Goal: Task Accomplishment & Management: Complete application form

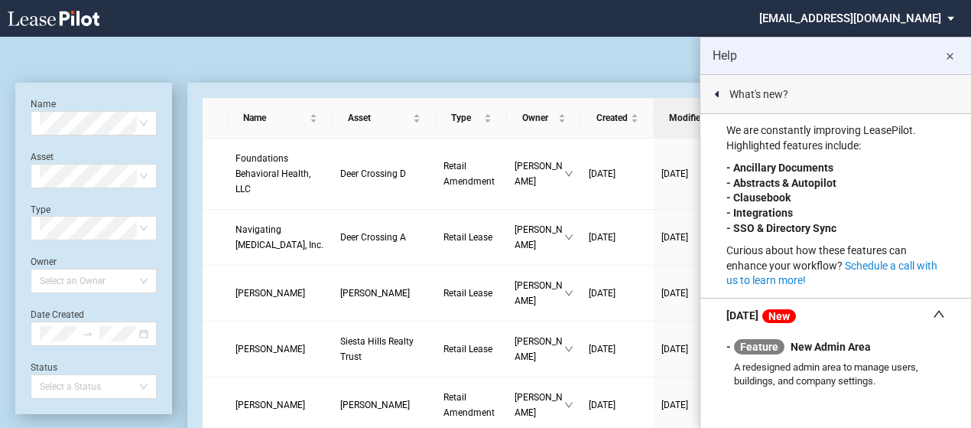
click at [951, 55] on md-icon "close" at bounding box center [950, 56] width 18 height 18
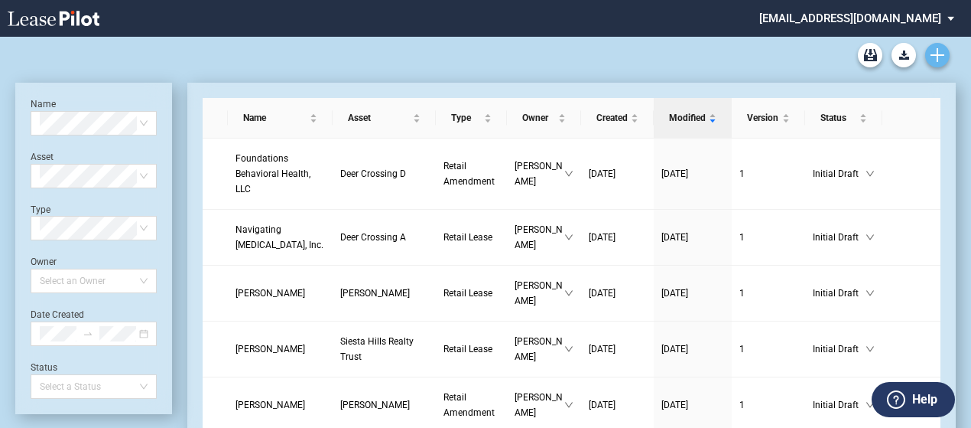
click at [934, 56] on use "Create new document" at bounding box center [938, 55] width 14 height 14
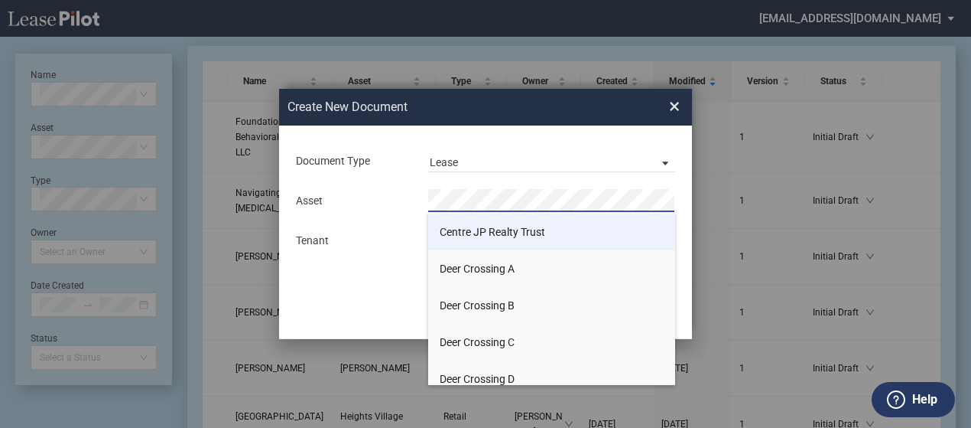
scroll to position [382, 0]
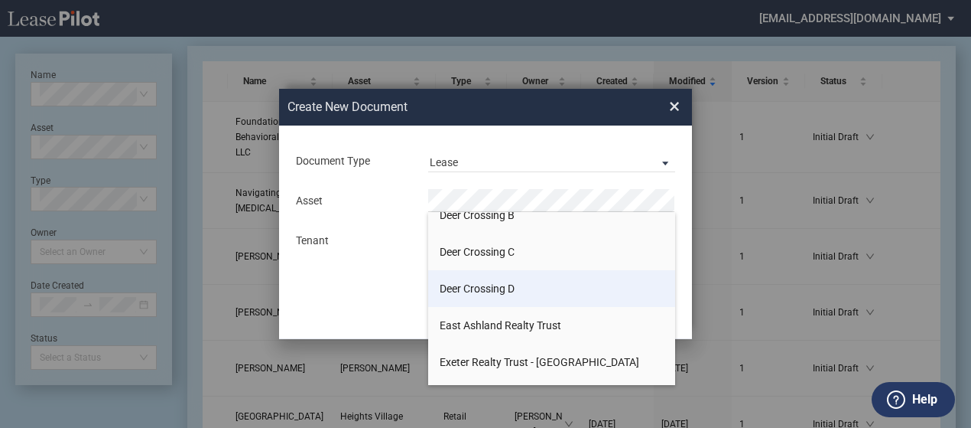
click at [509, 291] on span "Deer Crossing D" at bounding box center [477, 288] width 75 height 12
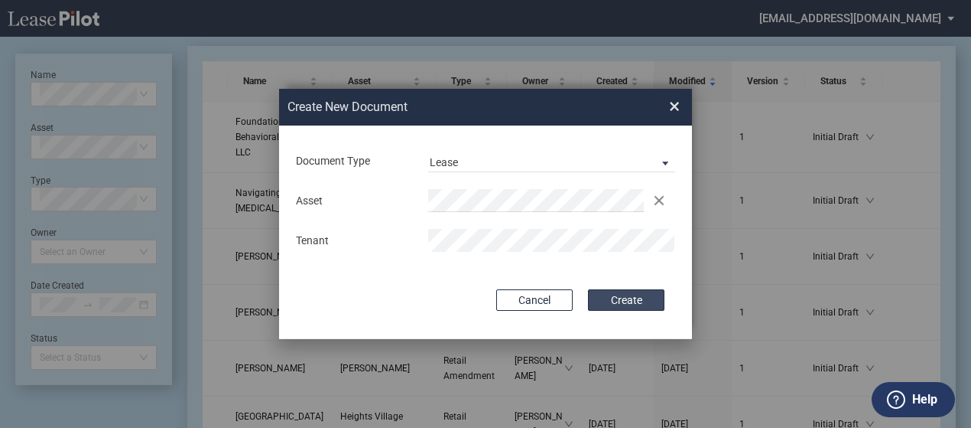
click at [641, 302] on button "Create" at bounding box center [626, 299] width 76 height 21
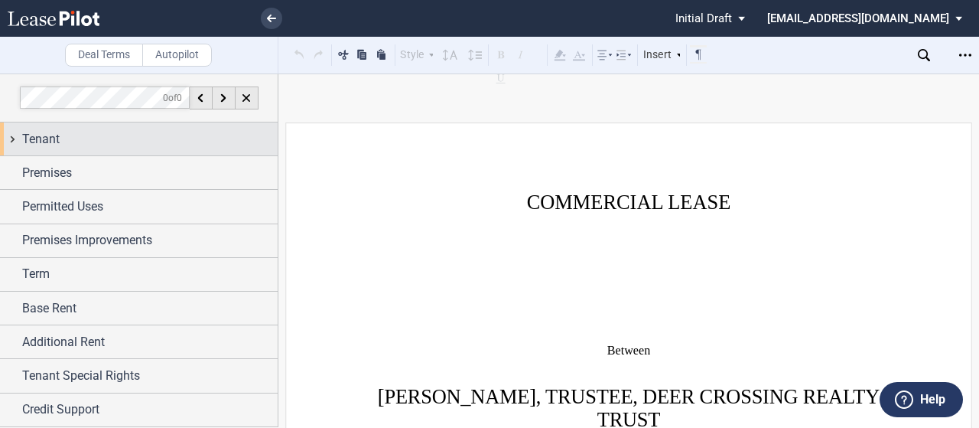
click at [54, 143] on span "Tenant" at bounding box center [40, 139] width 37 height 18
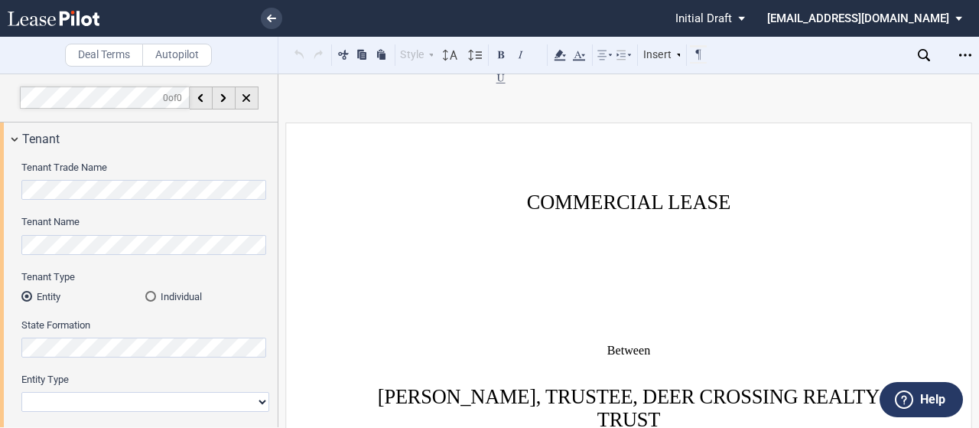
click at [7, 193] on div "Tenant Trade Name Tenant Name Tenant Type Entity Individual State Formation Ent…" at bounding box center [139, 350] width 278 height 390
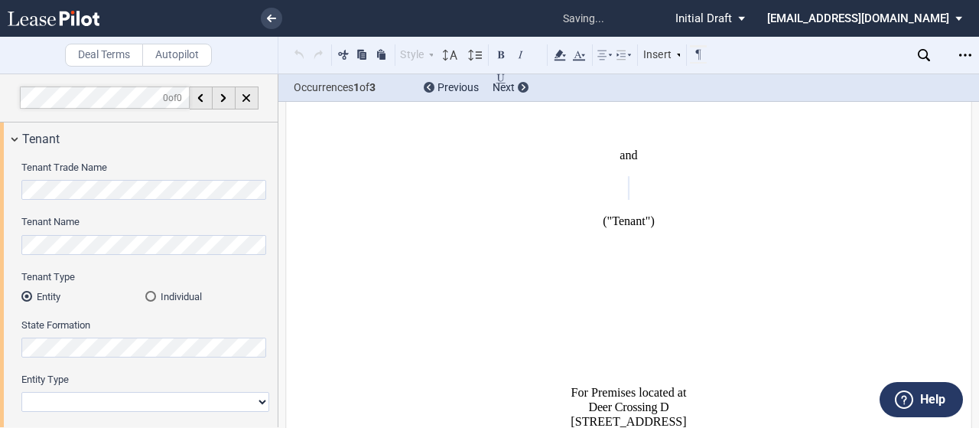
scroll to position [376, 0]
click at [153, 293] on div "Individual" at bounding box center [150, 296] width 11 height 11
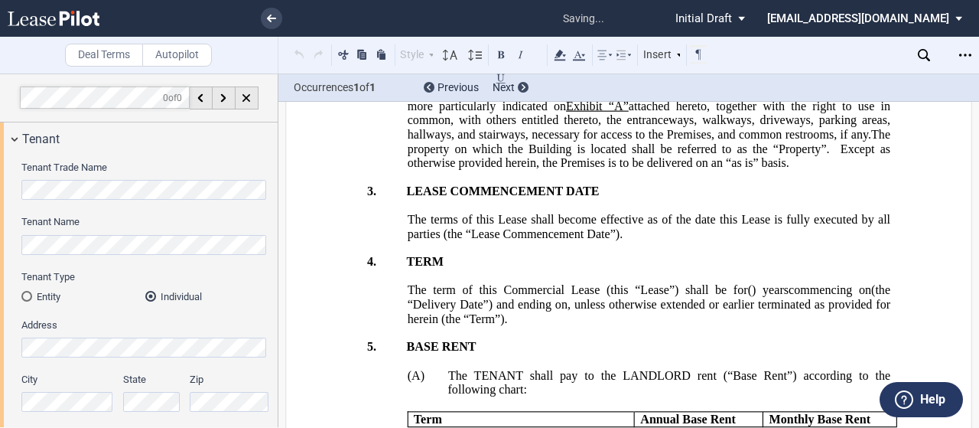
scroll to position [1153, 0]
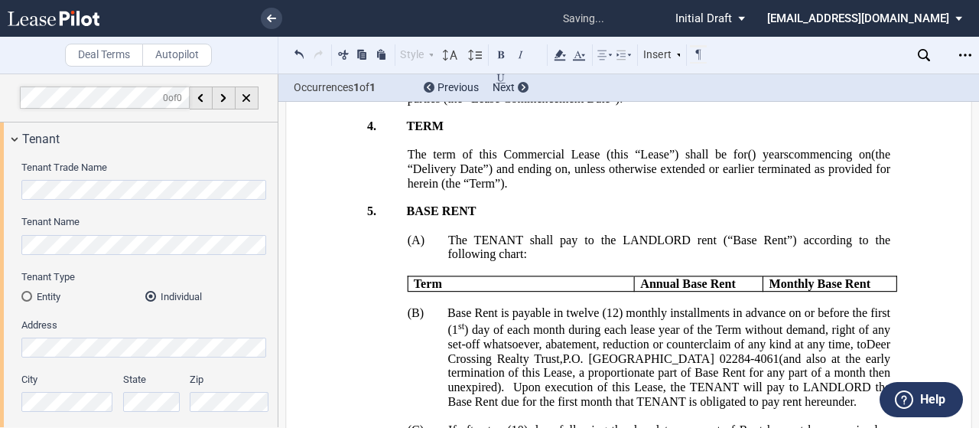
click at [92, 392] on div "City" at bounding box center [67, 391] width 93 height 39
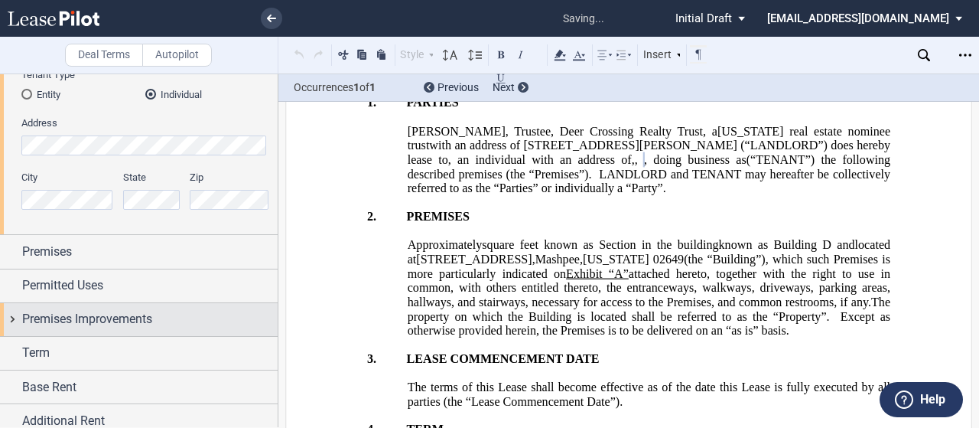
scroll to position [229, 0]
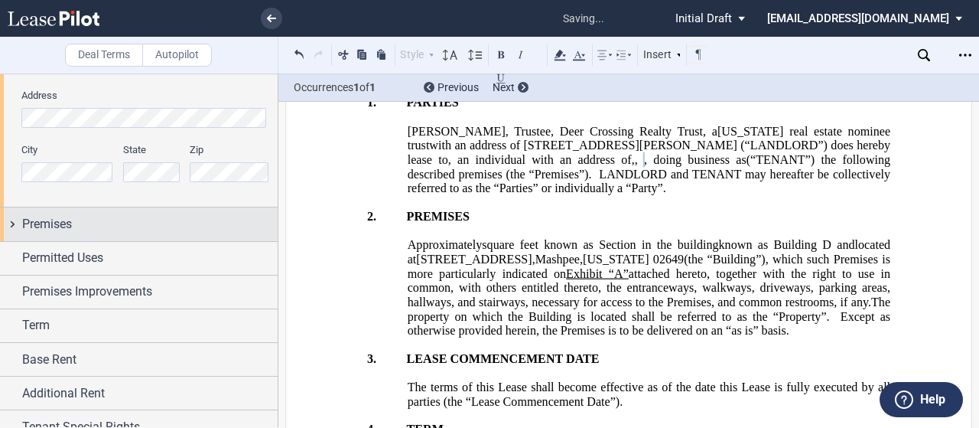
click at [43, 224] on span "Premises" at bounding box center [47, 224] width 50 height 18
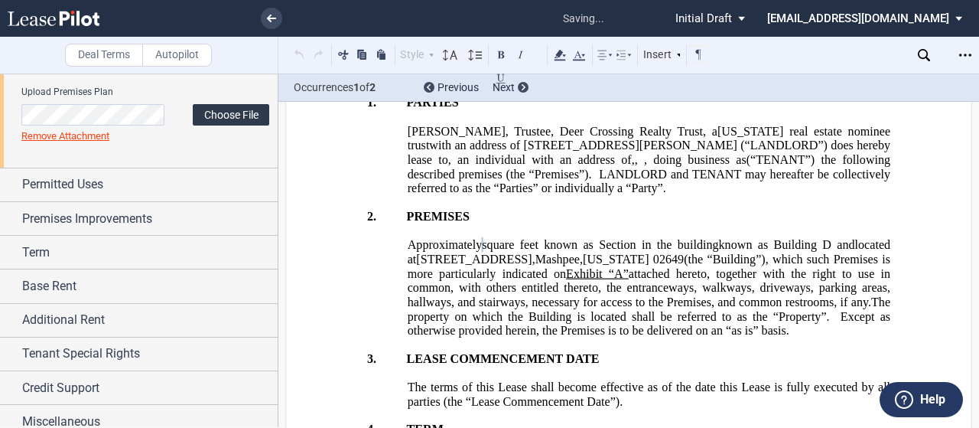
scroll to position [507, 0]
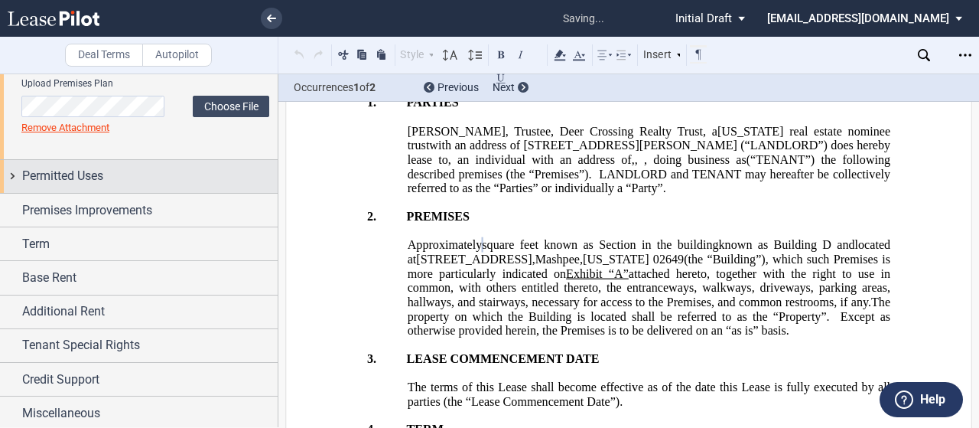
click at [94, 182] on span "Permitted Uses" at bounding box center [62, 176] width 81 height 18
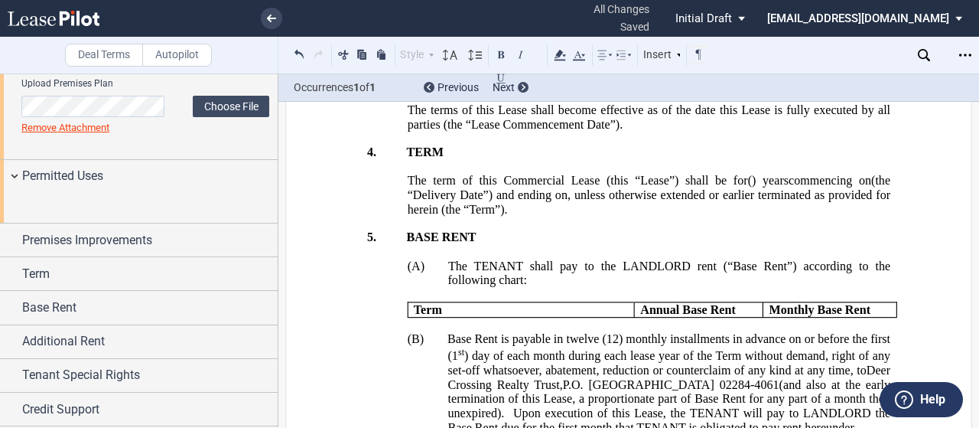
scroll to position [2233, 0]
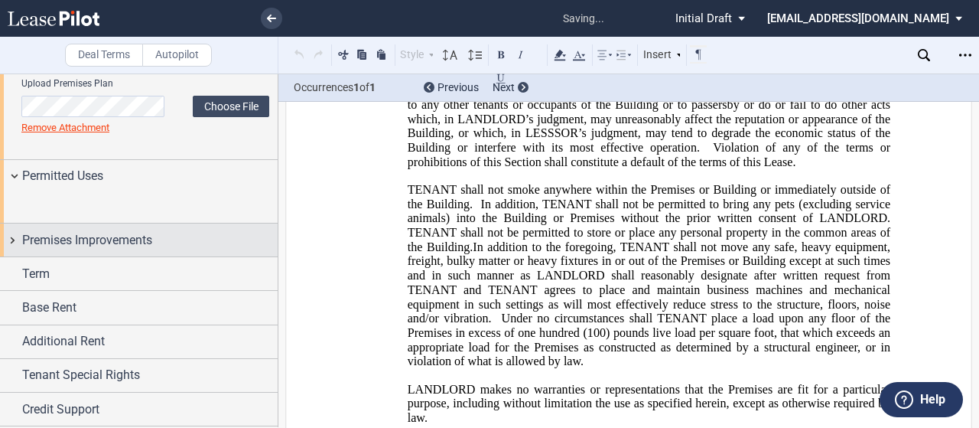
click at [103, 249] on span "Premises Improvements" at bounding box center [87, 240] width 130 height 18
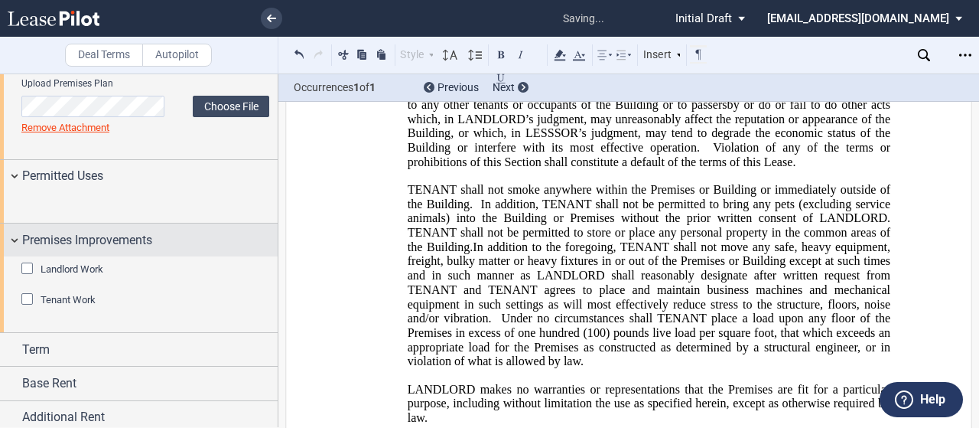
scroll to position [697, 0]
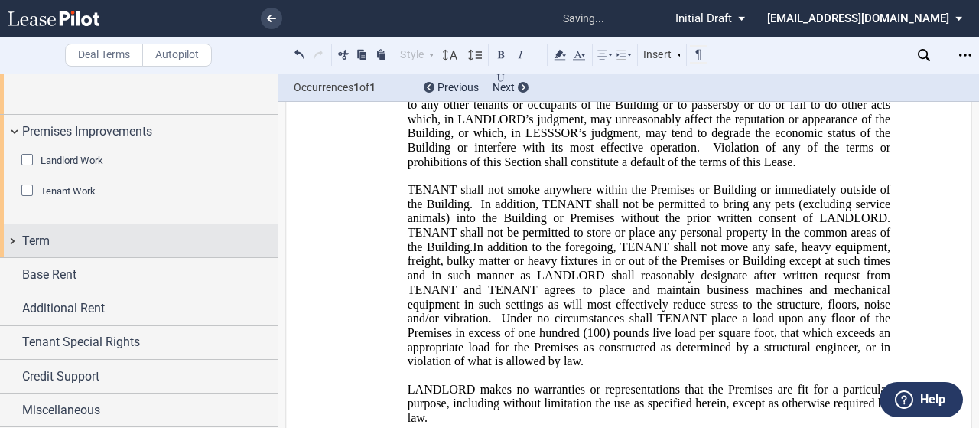
click at [93, 249] on div "Term" at bounding box center [149, 241] width 255 height 18
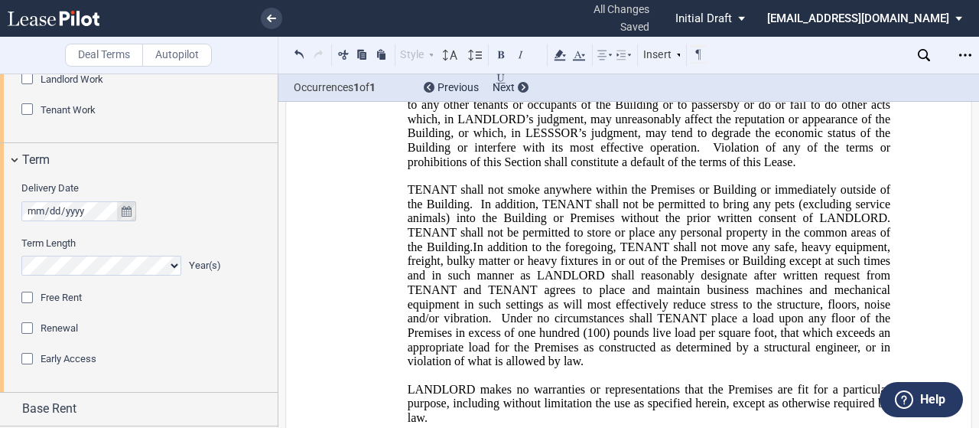
click at [129, 216] on icon "true" at bounding box center [127, 211] width 10 height 11
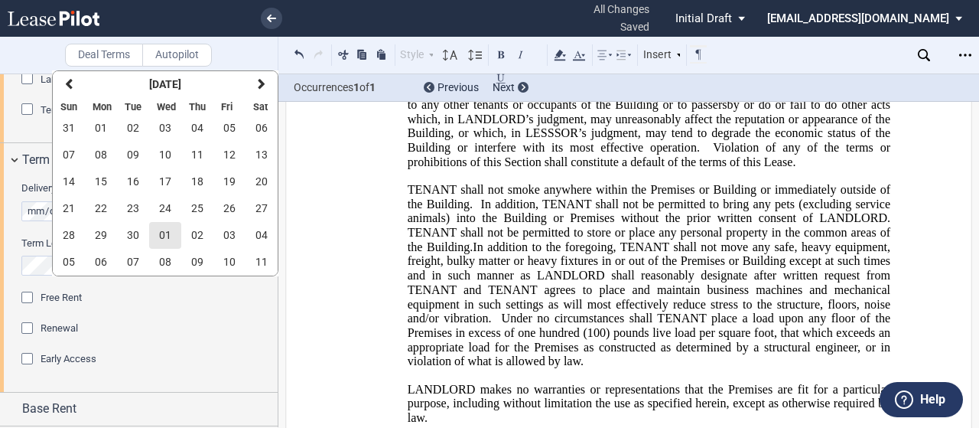
click at [167, 235] on span "01" at bounding box center [165, 235] width 12 height 12
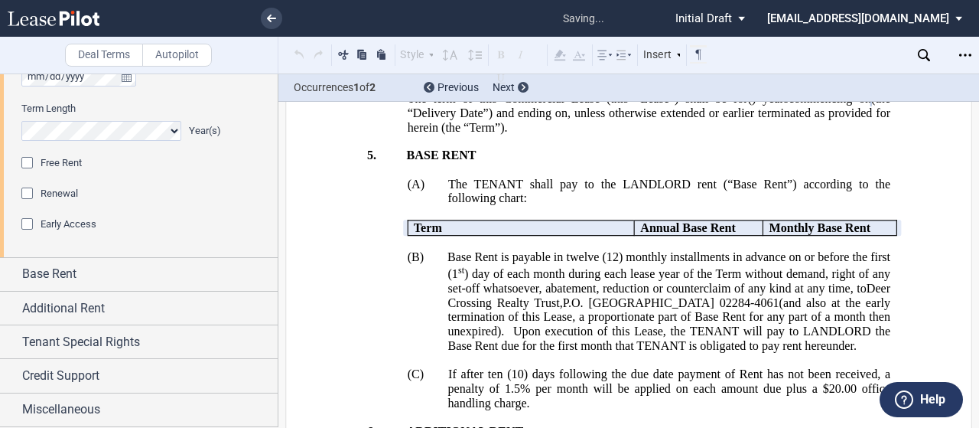
scroll to position [912, 0]
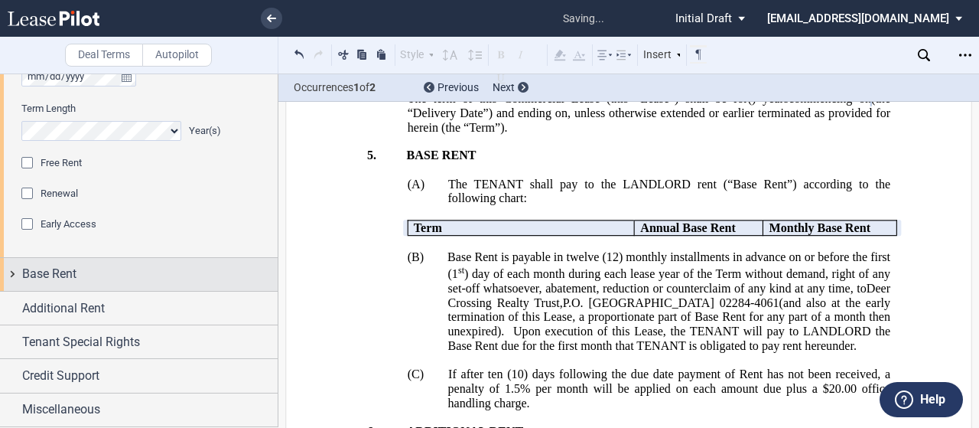
click at [47, 280] on span "Base Rent" at bounding box center [49, 274] width 54 height 18
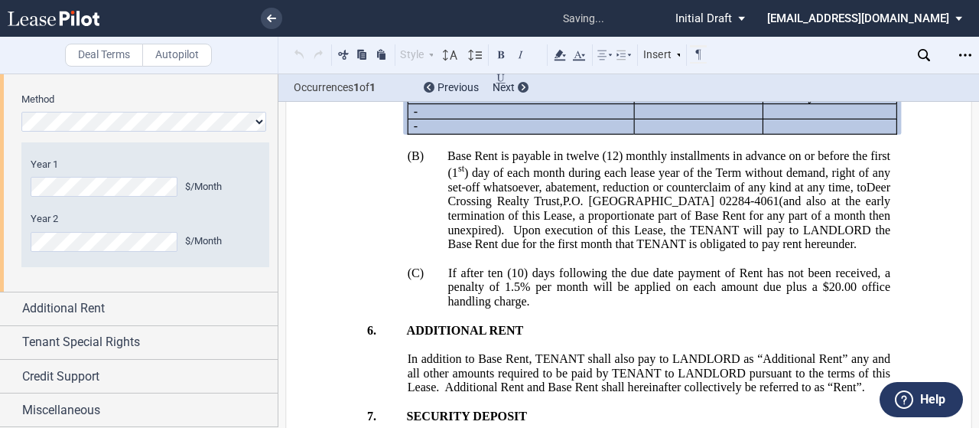
scroll to position [1343, 0]
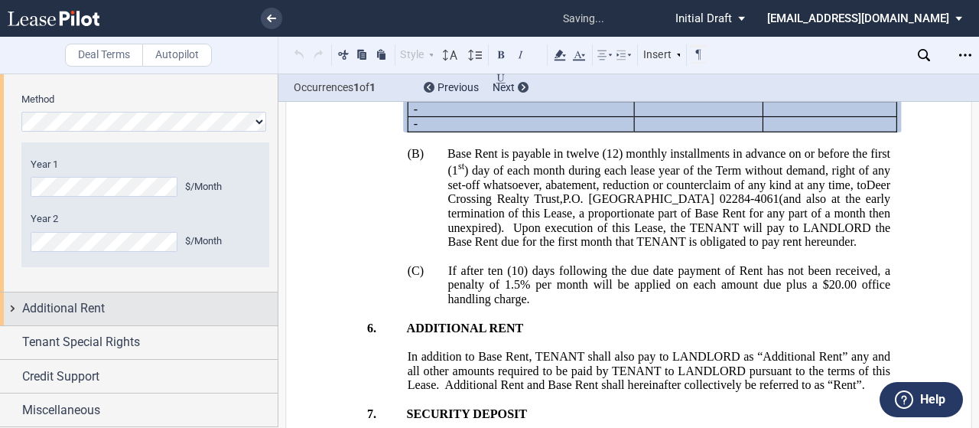
click at [128, 311] on div "Additional Rent" at bounding box center [149, 308] width 255 height 18
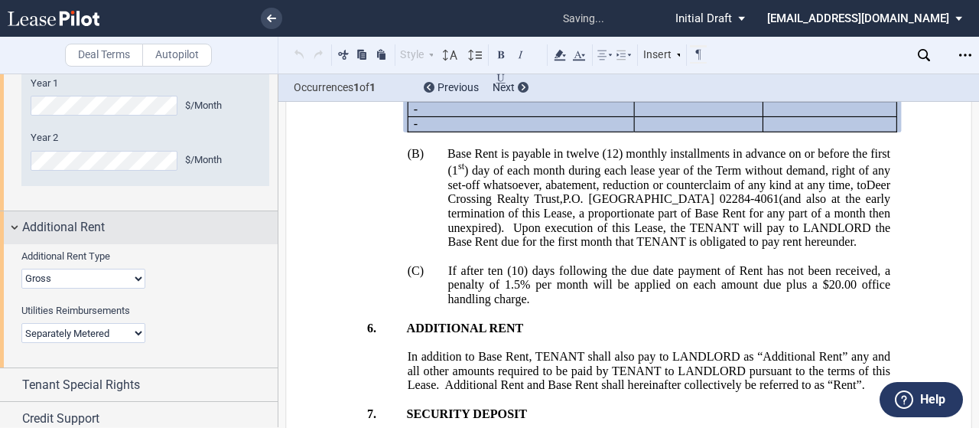
scroll to position [1240, 0]
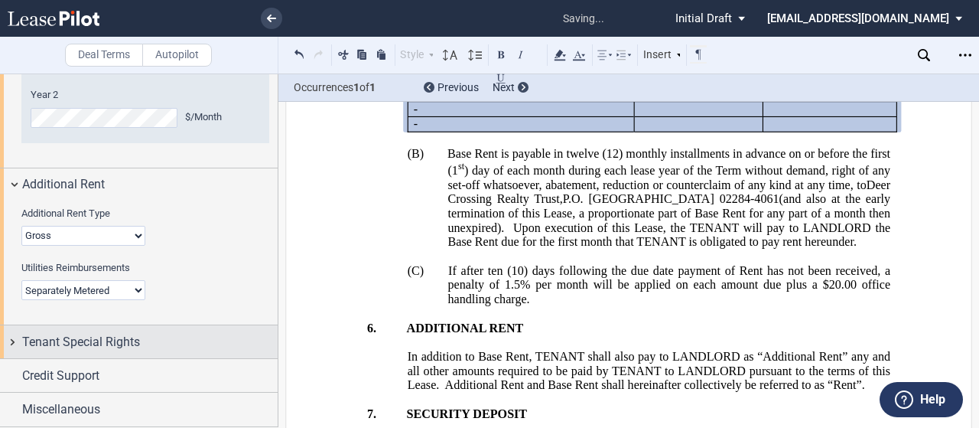
click at [111, 343] on span "Tenant Special Rights" at bounding box center [81, 342] width 118 height 18
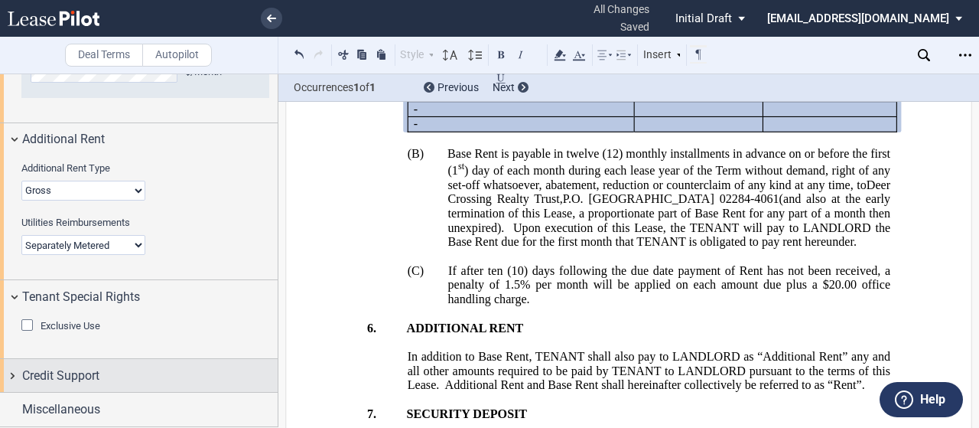
click at [96, 379] on span "Credit Support" at bounding box center [60, 375] width 77 height 18
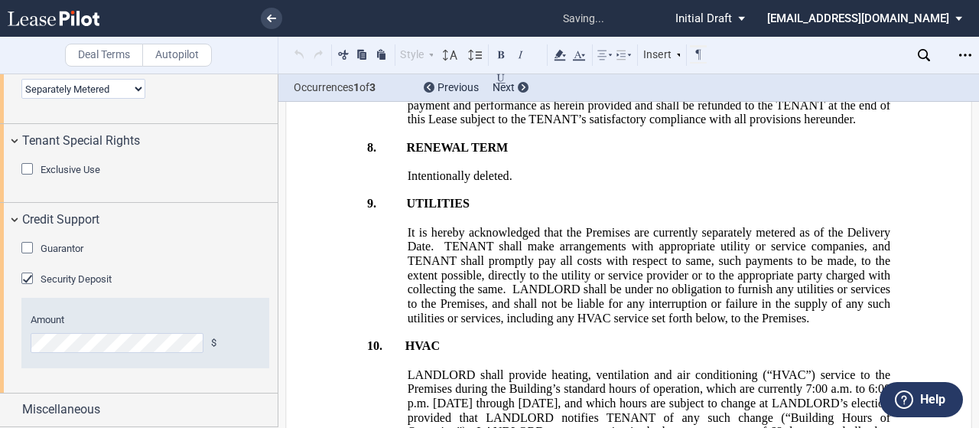
scroll to position [1741, 0]
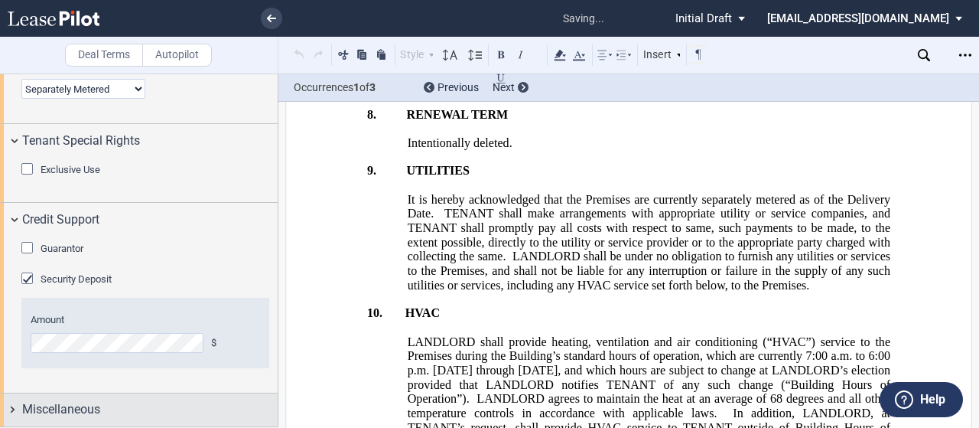
click at [124, 406] on div "Miscellaneous" at bounding box center [149, 409] width 255 height 18
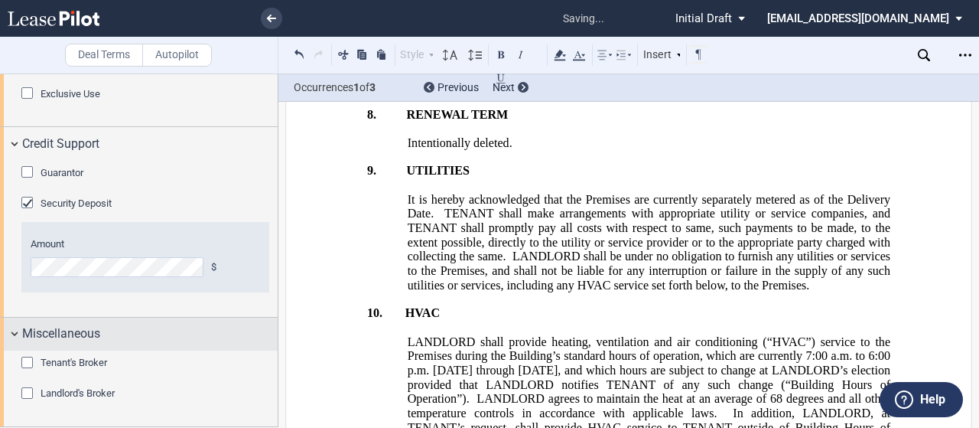
scroll to position [1517, 0]
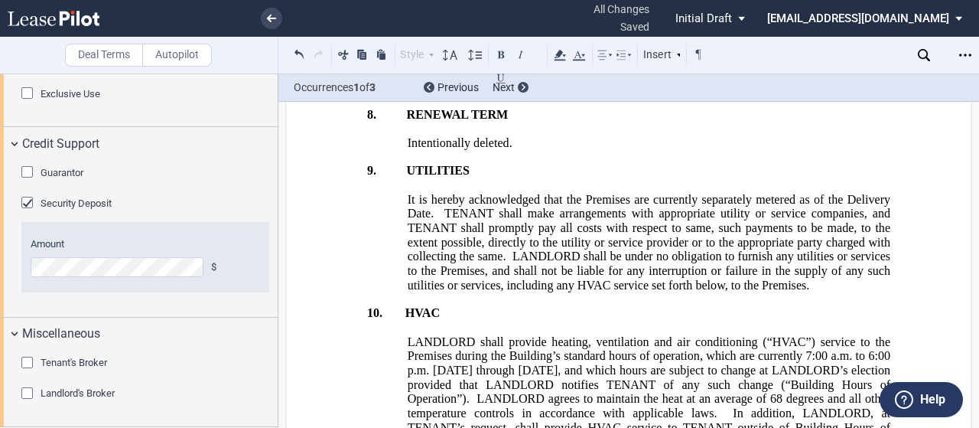
click at [25, 395] on div "Landlord's Broker" at bounding box center [28, 394] width 15 height 15
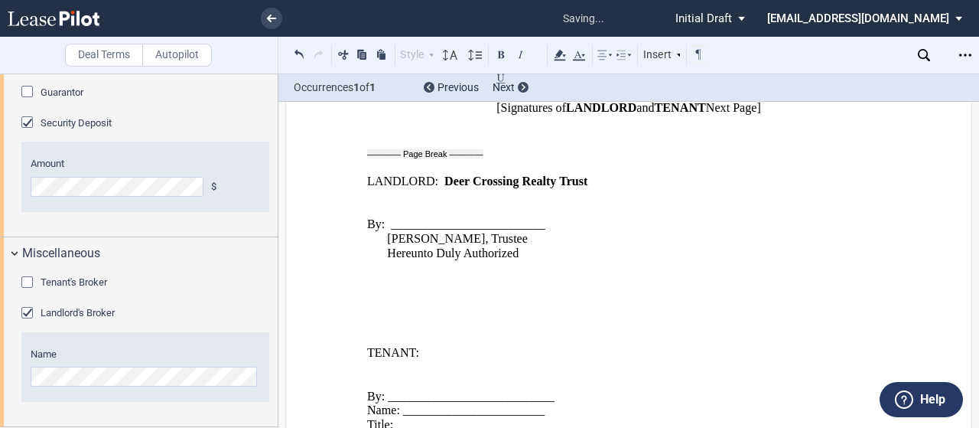
scroll to position [10883, 0]
click at [957, 54] on div "Open Lease options menu" at bounding box center [965, 55] width 24 height 24
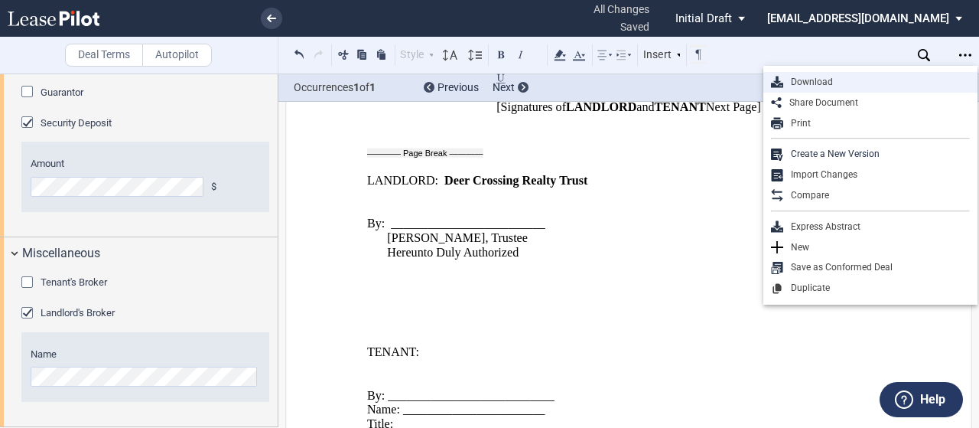
click at [815, 83] on div "Download" at bounding box center [876, 82] width 187 height 13
